Goal: Task Accomplishment & Management: Complete application form

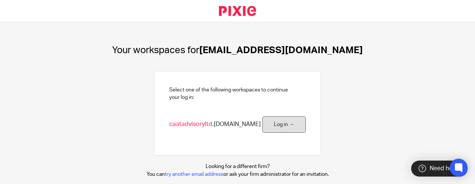
click at [267, 122] on link "Log in →" at bounding box center [283, 124] width 43 height 17
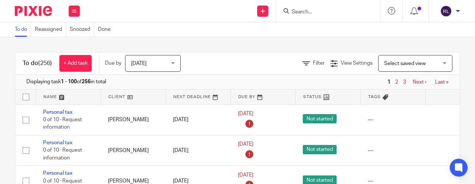
click at [316, 9] on input "Search" at bounding box center [324, 12] width 67 height 7
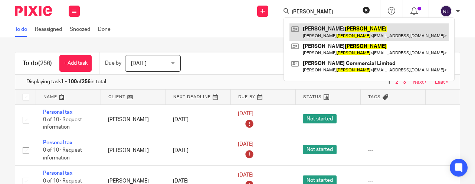
type input "harvey"
click at [345, 32] on link at bounding box center [368, 31] width 159 height 17
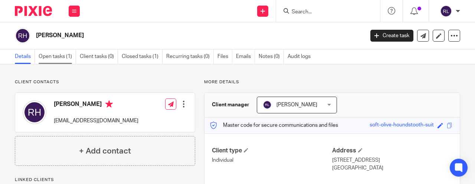
click at [61, 57] on link "Open tasks (1)" at bounding box center [57, 56] width 37 height 14
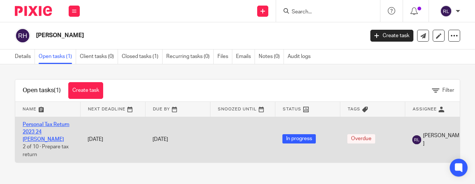
click at [39, 131] on link "Personal Tax Return 2023 24 Harvey Rosemary" at bounding box center [46, 132] width 47 height 20
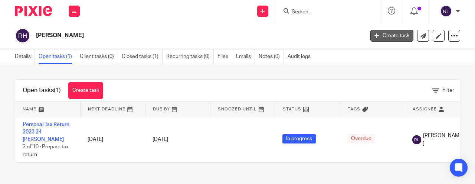
click at [401, 35] on link "Create task" at bounding box center [391, 36] width 43 height 12
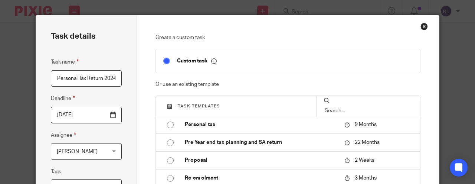
scroll to position [452, 0]
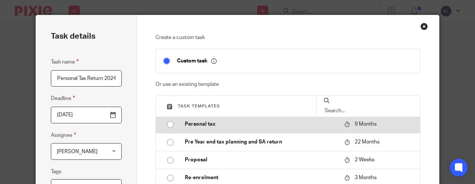
type input "Personal Tax Return 2024 25 Harvey Rosemary"
click at [170, 125] on input "radio" at bounding box center [170, 124] width 14 height 14
type input "2026-06-19"
checkbox input "false"
radio input "false"
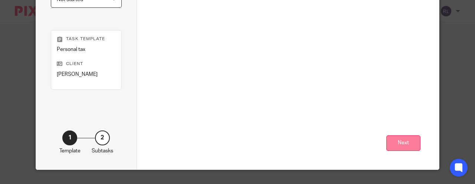
scroll to position [224, 0]
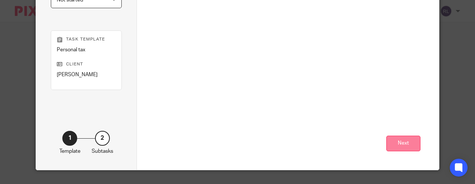
click at [407, 142] on button "Next" at bounding box center [403, 143] width 34 height 16
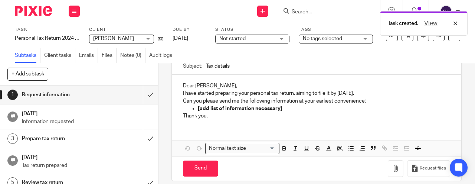
scroll to position [72, 0]
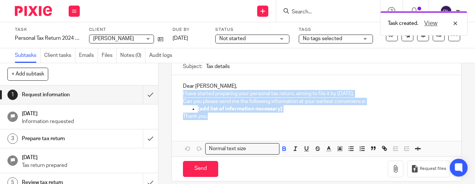
drag, startPoint x: 182, startPoint y: 93, endPoint x: 220, endPoint y: 114, distance: 43.5
click at [220, 114] on div "Dear [PERSON_NAME], I have started preparing your personal tax return, aiming t…" at bounding box center [316, 100] width 289 height 50
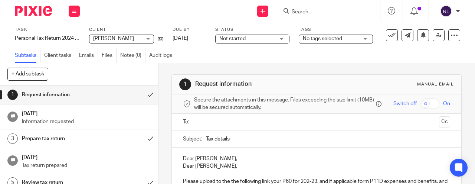
scroll to position [15, 0]
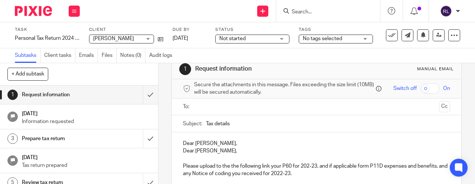
click at [224, 150] on p "Dear Rosemary," at bounding box center [316, 150] width 267 height 7
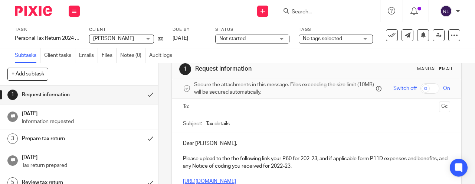
click at [300, 156] on p "Please upload to the the following link your P60 for 202-23, and if applicable …" at bounding box center [316, 162] width 267 height 15
click at [310, 156] on p "Please upload to the the following link your P60 for 202-23, and if applicable …" at bounding box center [316, 162] width 267 height 15
click at [310, 157] on p "Please upload to the the following link your P60 for 202-23, and if applicable …" at bounding box center [316, 162] width 267 height 15
click at [318, 158] on p "Please upload to the the following link your P60 for 204-23, and if applicable …" at bounding box center [316, 162] width 267 height 15
click at [319, 158] on p "Please upload to the the following link your P60 for 204-23, and if applicable …" at bounding box center [316, 162] width 267 height 15
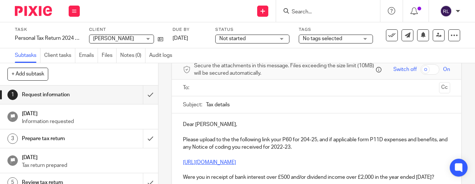
scroll to position [36, 0]
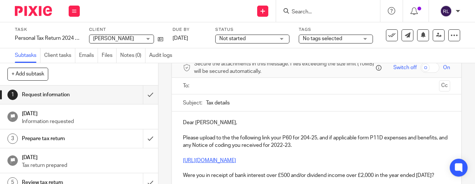
click at [307, 148] on p "Please upload to the the following link your P60 for 204-25, and if applicable …" at bounding box center [316, 141] width 267 height 15
drag, startPoint x: 234, startPoint y: 102, endPoint x: 175, endPoint y: 105, distance: 58.3
click at [175, 105] on div "Subject: Tax details" at bounding box center [316, 102] width 289 height 17
type input "Personal Tax Return 2024 25 Harvey Rosemary"
click at [372, 158] on p "https://caatadvisoryltd.usepixie.net/u/4c7b2c14aa328abb9bb27e7a834b8fb2" at bounding box center [316, 160] width 267 height 7
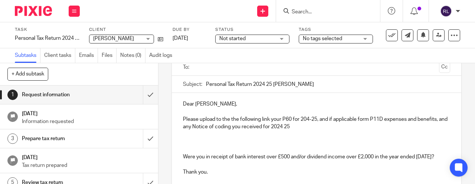
scroll to position [56, 0]
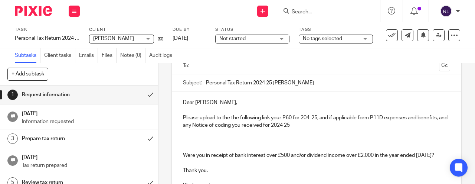
click at [204, 139] on p at bounding box center [316, 140] width 267 height 7
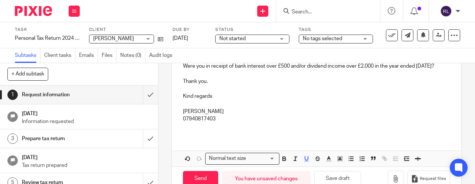
scroll to position [161, 0]
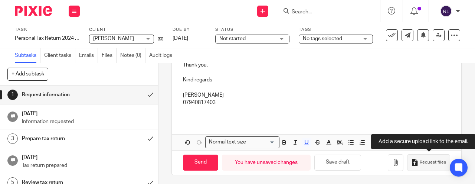
click at [432, 159] on span "Request files" at bounding box center [433, 162] width 26 height 6
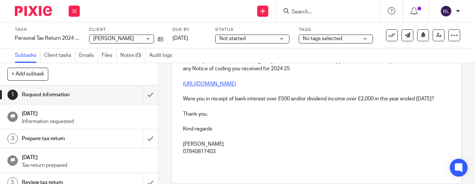
scroll to position [113, 0]
click at [264, 99] on p "Were you in receipt of bank interest over £500 and/or dividend income over £2,0…" at bounding box center [316, 97] width 267 height 7
click at [266, 99] on p "Were you in receipt of bank interest over £500 and/or dividend income over £2,0…" at bounding box center [316, 97] width 267 height 7
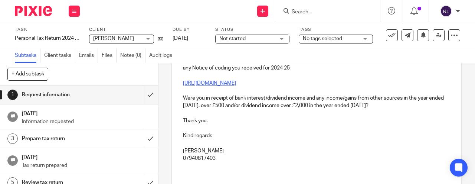
click at [218, 105] on p "Were you in receipt of bank interest/dividend income and any income/gains from …" at bounding box center [316, 101] width 267 height 15
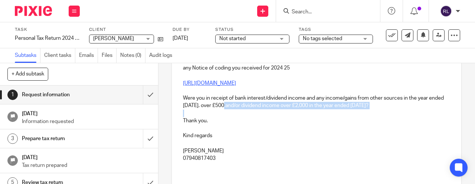
drag, startPoint x: 220, startPoint y: 105, endPoint x: 375, endPoint y: 111, distance: 155.1
click at [375, 111] on div "Dear Rosemary, Please upload to the the following link your P60 for 204-25, and…" at bounding box center [316, 104] width 289 height 141
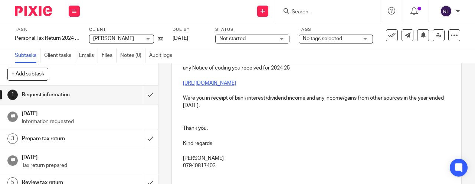
click at [193, 117] on p at bounding box center [316, 120] width 267 height 7
click at [224, 109] on p at bounding box center [316, 112] width 267 height 7
click at [224, 105] on p "Were you in receipt of bank interest/dividend income and any income/gains from …" at bounding box center [316, 101] width 267 height 15
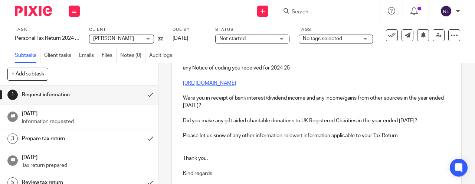
click at [335, 136] on p "Please let us know of any other information relevant information applicable to …" at bounding box center [316, 135] width 267 height 7
click at [400, 132] on p "Please let us know of any other information relevant information applicable to …" at bounding box center [316, 135] width 267 height 7
click at [403, 135] on p "Please let us know of any other information relevant information applicable to …" at bounding box center [316, 135] width 267 height 7
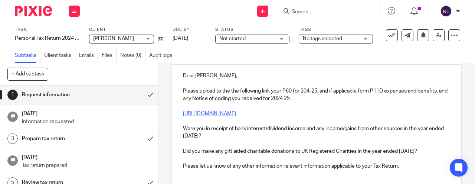
scroll to position [79, 0]
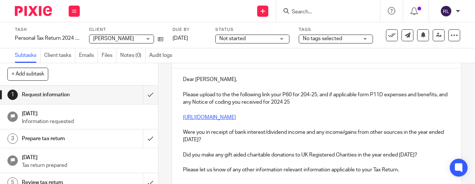
click at [372, 116] on p "https://caatadvisoryltd.usepixie.net/u/f8fa19aa723181beaba0b46efb72710a" at bounding box center [316, 117] width 267 height 7
click at [306, 102] on p "Please upload to the the following link your P60 for 204-25, and if applicable …" at bounding box center [316, 98] width 267 height 15
click at [217, 96] on p "Please upload to the the following link your P60 for 204-25, and if applicable …" at bounding box center [316, 98] width 267 height 15
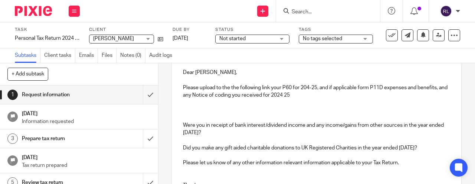
click at [231, 109] on p at bounding box center [316, 109] width 267 height 7
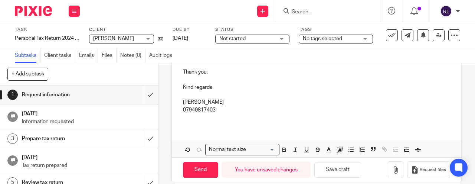
scroll to position [198, 0]
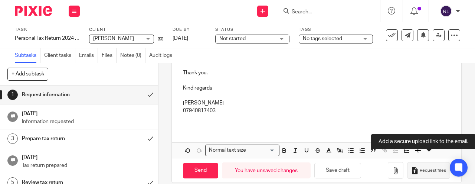
click at [427, 167] on span "Request files" at bounding box center [433, 170] width 26 height 6
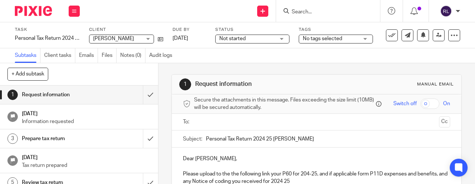
scroll to position [43, 0]
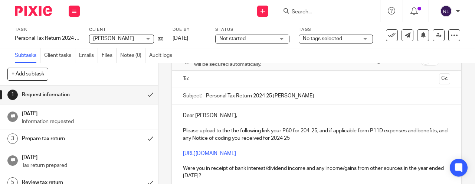
click at [234, 118] on p "Dear Rosemary," at bounding box center [316, 115] width 267 height 7
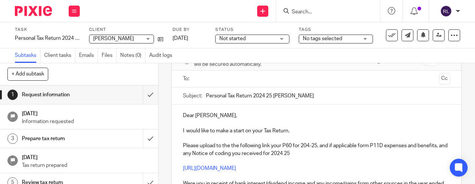
click at [183, 143] on p "Please upload to the the following link your P60 for 204-25, and if applicable …" at bounding box center [316, 149] width 267 height 15
click at [208, 138] on p at bounding box center [316, 137] width 267 height 7
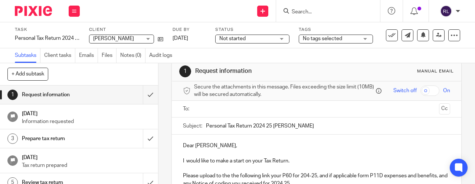
click at [210, 107] on input "text" at bounding box center [316, 109] width 239 height 9
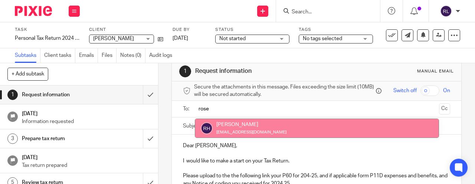
type input "rose"
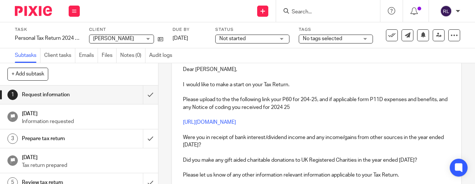
scroll to position [92, 0]
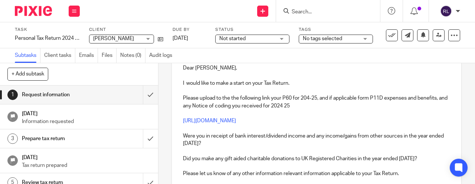
click at [305, 100] on p "Please upload to the the following link your P60 for 204-25, and if applicable …" at bounding box center [316, 101] width 267 height 15
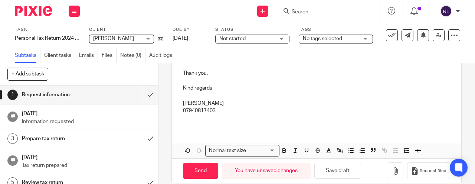
scroll to position [214, 0]
click at [184, 121] on div "Dear Rosemary, I would like to make a start on your Tax Return. Please upload t…" at bounding box center [316, 30] width 289 height 193
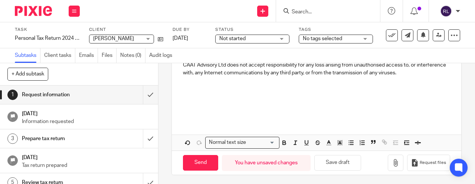
scroll to position [378, 0]
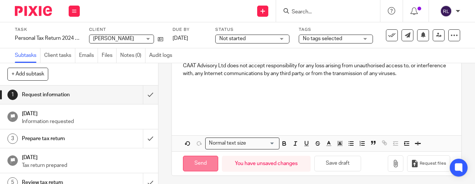
click at [208, 155] on input "Send" at bounding box center [200, 163] width 35 height 16
type input "Sent"
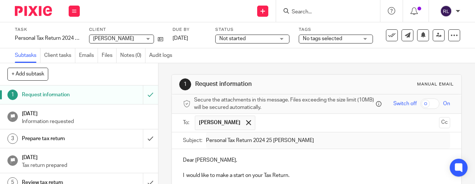
scroll to position [0, 0]
click at [328, 12] on input "Search" at bounding box center [324, 12] width 67 height 7
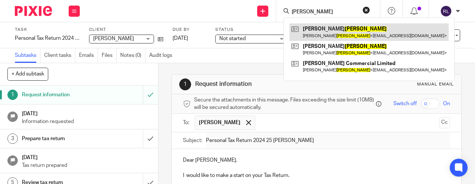
type input "harvey"
click at [336, 26] on link at bounding box center [368, 31] width 159 height 17
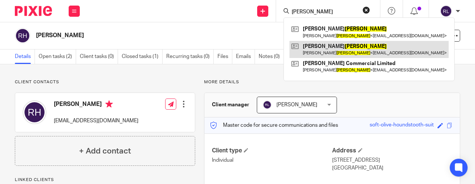
type input "[PERSON_NAME]"
click at [318, 48] on link at bounding box center [368, 49] width 159 height 17
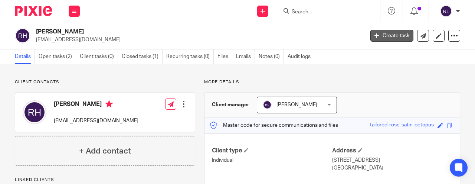
click at [389, 37] on link "Create task" at bounding box center [391, 36] width 43 height 12
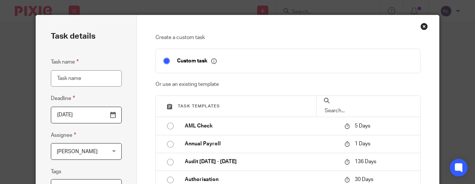
click at [71, 78] on input "Task name" at bounding box center [86, 78] width 71 height 17
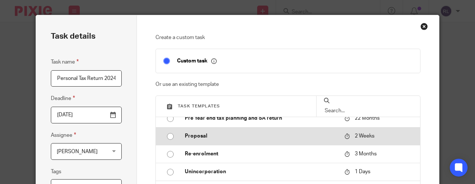
scroll to position [455, 0]
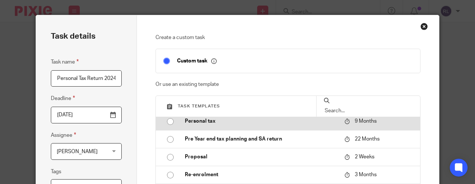
type input "Personal Tax Return 2024 25 [PERSON_NAME]"
click at [172, 124] on input "radio" at bounding box center [170, 121] width 14 height 14
type input "[DATE]"
checkbox input "false"
radio input "false"
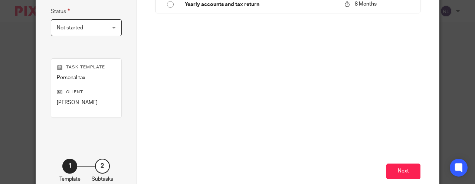
scroll to position [211, 0]
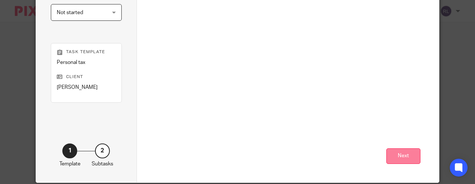
click at [400, 160] on button "Next" at bounding box center [403, 156] width 34 height 16
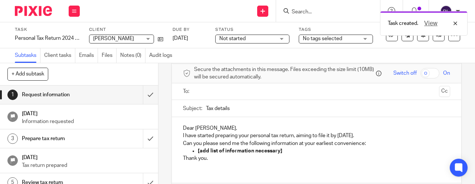
scroll to position [38, 0]
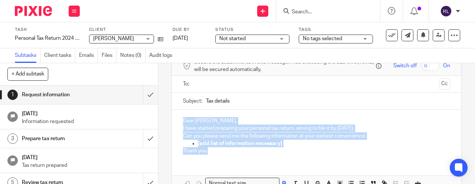
drag, startPoint x: 184, startPoint y: 118, endPoint x: 246, endPoint y: 149, distance: 69.7
click at [246, 149] on div "Dear [PERSON_NAME], I have started preparing your personal tax return, aiming t…" at bounding box center [316, 134] width 289 height 50
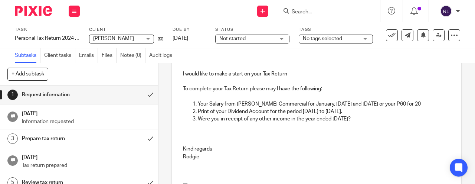
scroll to position [100, 0]
click at [334, 91] on p "To complete your Tax Return please may I have the following:-" at bounding box center [316, 88] width 267 height 7
click at [419, 103] on p "Your Salary from [PERSON_NAME] Commercial for January, [DATE] and [DATE] or you…" at bounding box center [324, 103] width 252 height 7
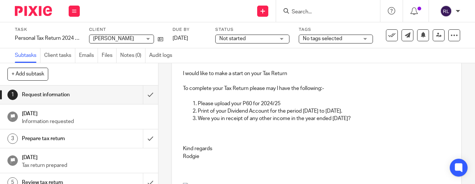
click at [243, 103] on p "Please upload your P60 for 2024/25" at bounding box center [324, 103] width 252 height 7
click at [335, 103] on p "Please upload your Brook Commercial P60 for 2024/25" at bounding box center [324, 103] width 252 height 7
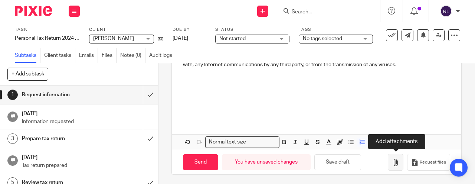
scroll to position [340, 0]
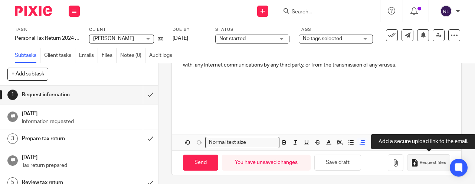
click at [424, 160] on span "Request files" at bounding box center [433, 163] width 26 height 6
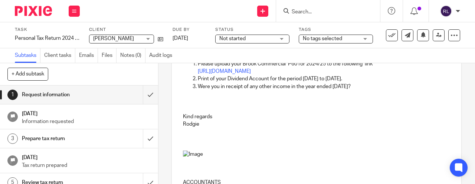
scroll to position [97, 0]
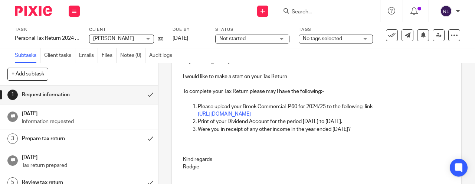
click at [379, 104] on p "Please upload your Brook Commercial P60 for 2024/25 to the following link" at bounding box center [324, 106] width 252 height 7
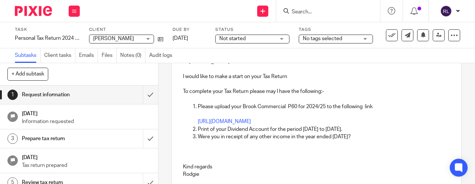
click at [389, 122] on p "https://caatadvisoryltd.usepixie.net/u/5cc5b3e76e846ea5defb921bf894b22c" at bounding box center [324, 121] width 252 height 7
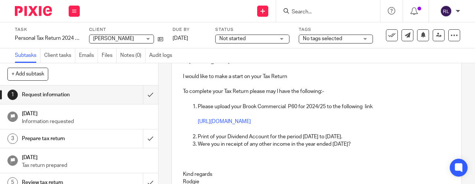
click at [338, 137] on p "Print of your Dividend Account for the period 1 January 2024 to 30 April 2024." at bounding box center [324, 136] width 252 height 7
click at [341, 137] on p "Print of your Dividend Account for the period 1 January 2024 to 30 April 2024." at bounding box center [324, 136] width 252 height 7
click at [380, 137] on p "Print of your Dividend Account for the period 1 January 2025 to 30 April 2024." at bounding box center [324, 136] width 252 height 7
click at [366, 142] on p "Were you in receipt of any other income in the year ended 5th April 2024?" at bounding box center [324, 143] width 252 height 7
click at [385, 137] on p "Print of your Dividend Account for the period 1 January 2025 to 30 April 2025." at bounding box center [324, 136] width 252 height 7
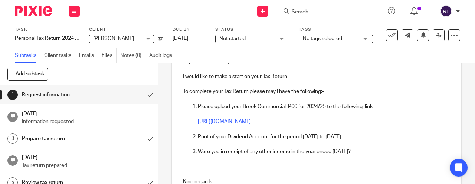
click at [290, 149] on p "Were you in receipt of any other income in the year ended 5th April 2025?" at bounding box center [324, 151] width 252 height 7
click at [388, 150] on p "Were you in receipt of any other income/gains in the year ended 5th April 2025?" at bounding box center [324, 151] width 252 height 7
click at [387, 148] on p "Were you in receipt of any other income/gains in the year ended 5th April 2025?" at bounding box center [324, 151] width 252 height 7
click at [387, 149] on p "Were you in receipt of any other income/gains in the year ended 5th April 2025?" at bounding box center [324, 151] width 252 height 7
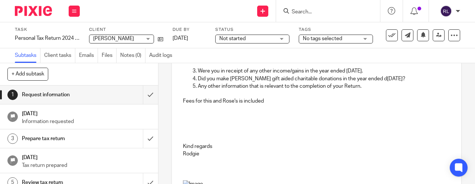
scroll to position [187, 0]
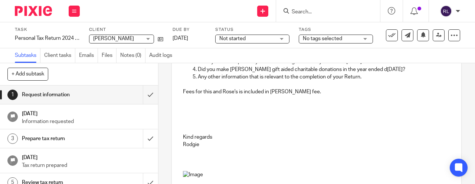
click at [201, 122] on p at bounding box center [316, 121] width 267 height 7
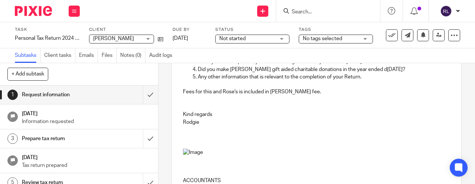
scroll to position [188, 0]
click at [211, 125] on p at bounding box center [316, 128] width 267 height 7
click at [245, 129] on p "07940817403" at bounding box center [316, 128] width 267 height 7
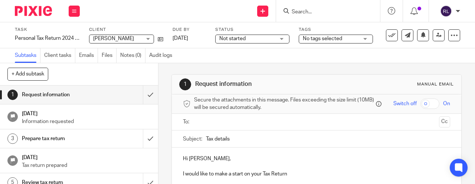
scroll to position [0, 0]
click at [226, 120] on input "text" at bounding box center [316, 122] width 239 height 9
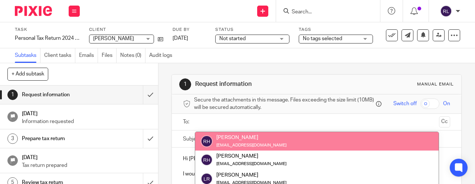
click at [226, 118] on input "text" at bounding box center [316, 122] width 239 height 9
click at [284, 114] on div at bounding box center [317, 122] width 244 height 17
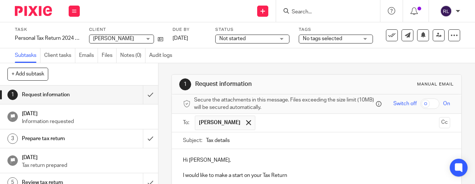
click at [239, 141] on input "Tax details" at bounding box center [328, 140] width 244 height 17
type input "T"
paste input "Hi Rob, I would like to make a start on your Tax Return To complete your Tax Re…"
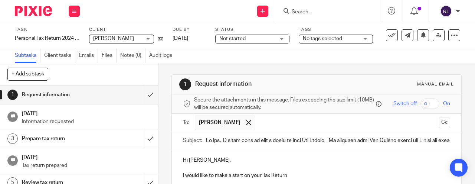
drag, startPoint x: 205, startPoint y: 139, endPoint x: 260, endPoint y: 143, distance: 55.0
click at [260, 143] on div "Subject:" at bounding box center [316, 140] width 267 height 17
drag, startPoint x: 205, startPoint y: 138, endPoint x: 423, endPoint y: 141, distance: 217.8
click at [423, 141] on div "Subject:" at bounding box center [316, 140] width 267 height 17
click at [447, 138] on input "Subject:" at bounding box center [328, 140] width 244 height 17
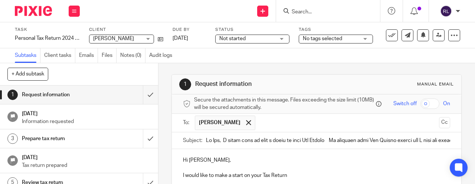
drag, startPoint x: 454, startPoint y: 139, endPoint x: 339, endPoint y: 145, distance: 114.4
click at [339, 145] on div "Subject:" at bounding box center [316, 140] width 289 height 17
click at [247, 137] on input "Subject:" at bounding box center [328, 140] width 244 height 17
drag, startPoint x: 438, startPoint y: 139, endPoint x: 335, endPoint y: 135, distance: 103.2
click at [335, 135] on input "Subject:" at bounding box center [328, 140] width 244 height 17
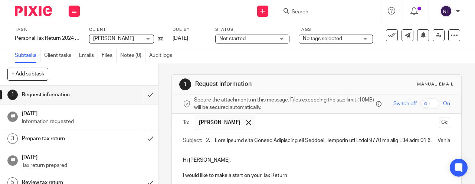
click at [456, 143] on div "Subject:" at bounding box center [316, 140] width 289 height 17
drag, startPoint x: 450, startPoint y: 139, endPoint x: 247, endPoint y: 145, distance: 202.3
click at [247, 145] on input "Subject:" at bounding box center [328, 140] width 244 height 17
type input "1. Your Salary from Brooks Commercial for January, February and March 2025 or y…"
drag, startPoint x: 450, startPoint y: 138, endPoint x: 205, endPoint y: 141, distance: 244.5
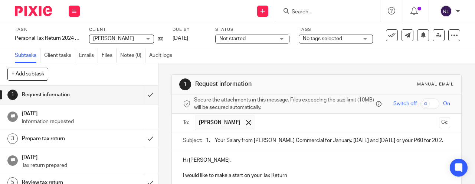
click at [205, 141] on div "Subject: 1. Your Salary from Brooks Commercial for January, February and March …" at bounding box center [316, 140] width 267 height 17
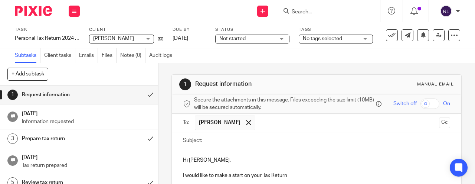
click at [237, 141] on input "Subject:" at bounding box center [328, 140] width 244 height 17
type input "Personal Tax Return 2024 25 Harvey Robert"
click at [305, 159] on p "Hi Rob," at bounding box center [316, 159] width 267 height 7
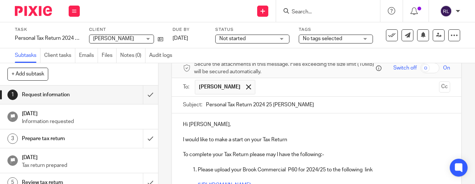
scroll to position [57, 0]
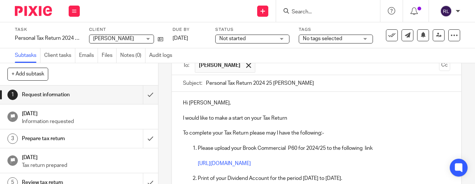
click at [292, 119] on p "I would like to make a start on your Tax Return" at bounding box center [316, 117] width 267 height 7
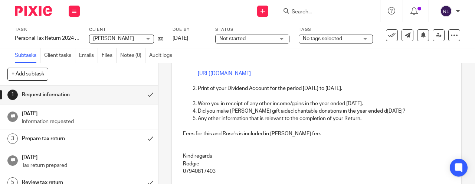
scroll to position [147, 0]
click at [383, 100] on p "Were you in receipt of any other income/gains in the year ended 5th April 2025." at bounding box center [324, 102] width 252 height 7
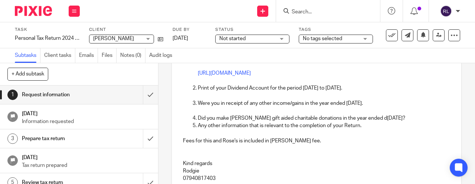
click at [401, 115] on p "Did you make Amy gift aided charitable donations in the year ended d5th April 2…" at bounding box center [324, 117] width 252 height 7
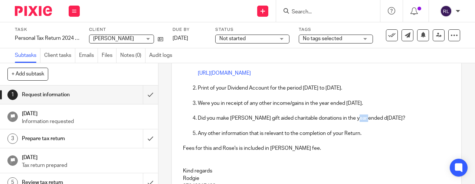
click at [361, 115] on p "Did you make Amy gift aided charitable donations in the year ended d5th April 2…" at bounding box center [324, 117] width 252 height 7
click at [410, 145] on p "Fees for this and Rose's is included in Brooks fee." at bounding box center [316, 147] width 267 height 7
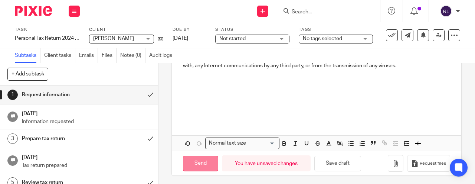
scroll to position [400, 0]
click at [206, 161] on input "Send" at bounding box center [200, 164] width 35 height 16
type input "Sent"
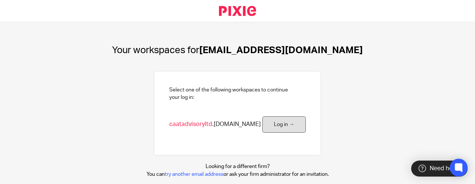
click at [279, 125] on link "Log in →" at bounding box center [283, 124] width 43 height 17
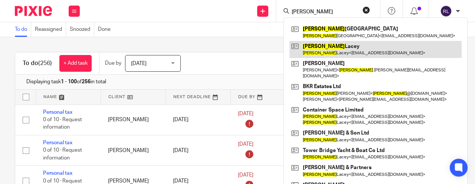
type input "[PERSON_NAME]"
click at [332, 49] on link at bounding box center [375, 49] width 172 height 17
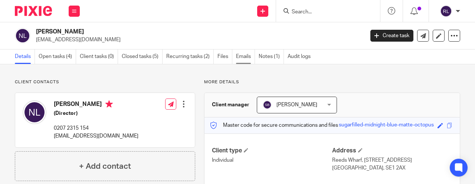
click at [246, 56] on link "Emails" at bounding box center [245, 56] width 19 height 14
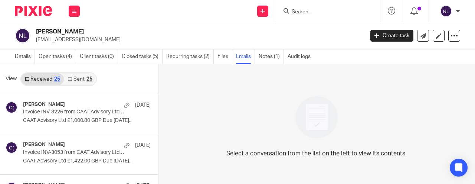
click at [298, 14] on input "Search" at bounding box center [324, 12] width 67 height 7
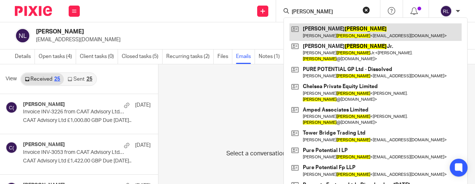
type input "corey"
click at [315, 32] on link at bounding box center [375, 31] width 172 height 17
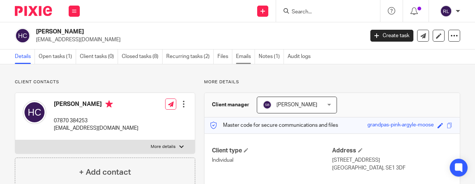
click at [249, 55] on link "Emails" at bounding box center [245, 56] width 19 height 14
